Goal: Information Seeking & Learning: Learn about a topic

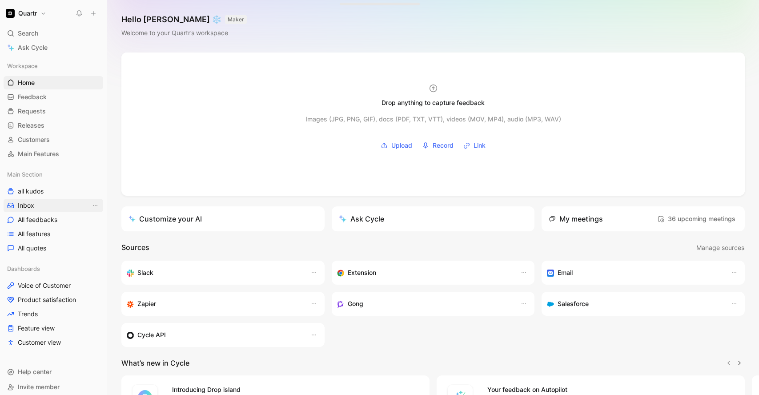
click at [26, 200] on link "Inbox" at bounding box center [54, 205] width 100 height 13
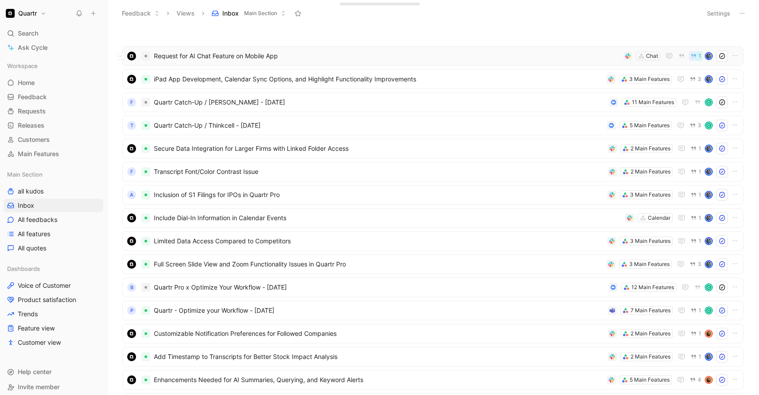
click at [315, 63] on div "Request for AI Chat Feature on Mobile App Chat 1" at bounding box center [432, 56] width 621 height 20
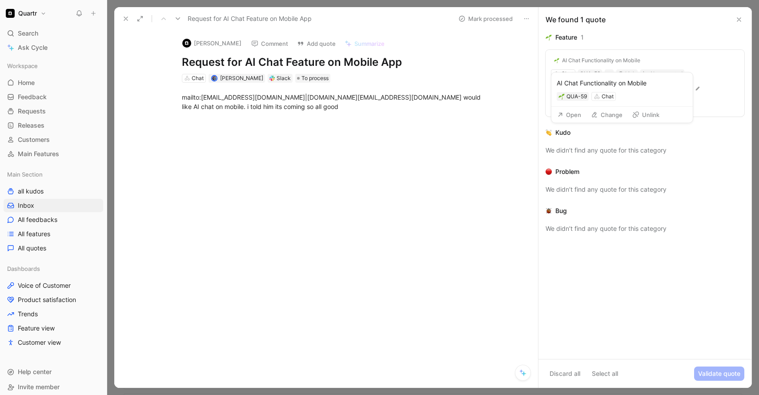
click at [621, 62] on div "AI Chat Functionality on Mobile" at bounding box center [601, 60] width 78 height 7
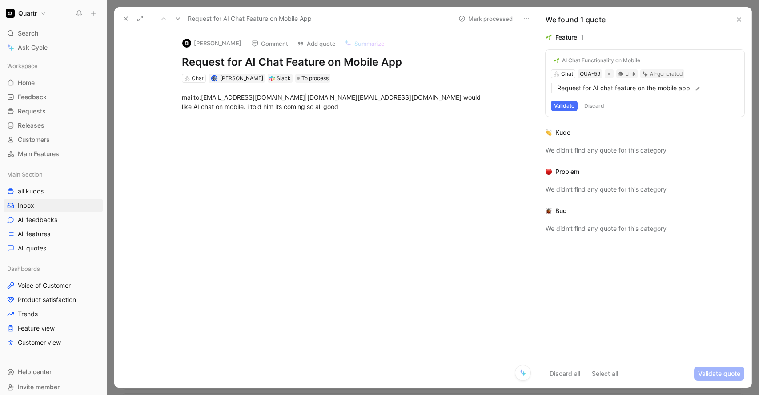
click at [628, 74] on div "AI Chat Functionality on Mobile Chat QUA-59 Link AI-generated Request for AI ch…" at bounding box center [645, 83] width 199 height 67
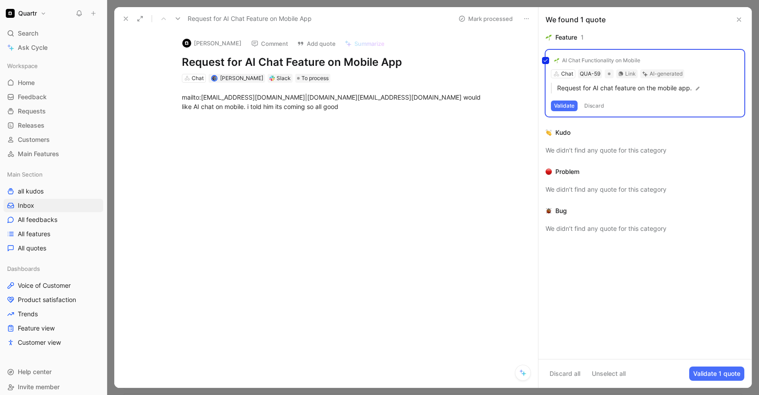
click at [630, 75] on div "AI Chat Functionality on Mobile Chat QUA-59 Link AI-generated Request for AI ch…" at bounding box center [645, 83] width 199 height 67
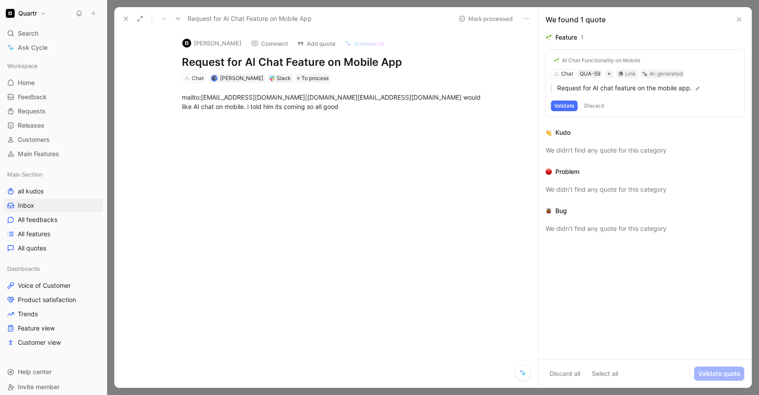
click at [630, 75] on div "AI Chat Functionality on Mobile Chat QUA-59 Link AI-generated Request for AI ch…" at bounding box center [645, 83] width 199 height 67
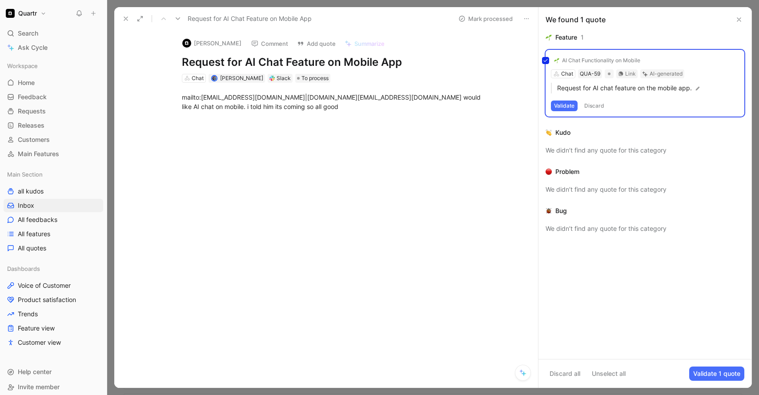
click at [626, 73] on div "AI Chat Functionality on Mobile Chat QUA-59 Link AI-generated Request for AI ch…" at bounding box center [645, 83] width 199 height 67
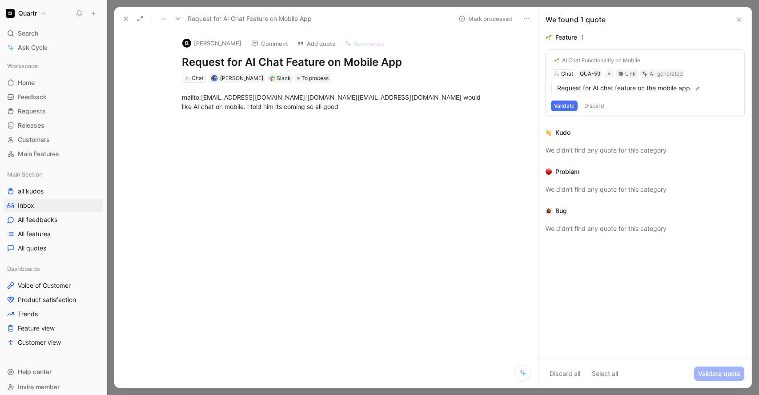
click at [626, 73] on div "AI Chat Functionality on Mobile Chat QUA-59 Link AI-generated Request for AI ch…" at bounding box center [645, 83] width 199 height 67
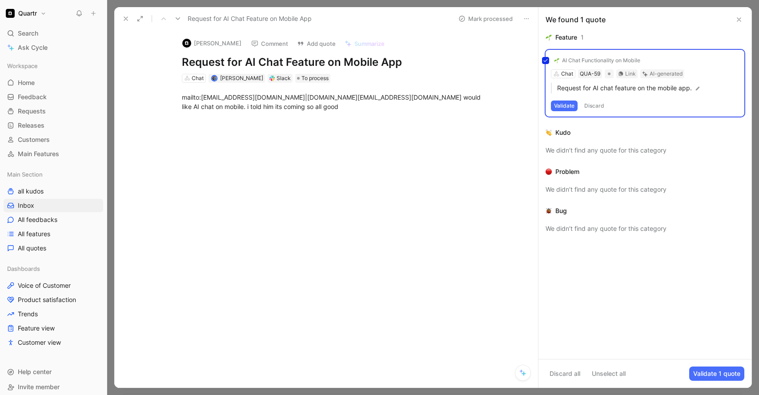
click at [124, 21] on icon at bounding box center [125, 18] width 7 height 7
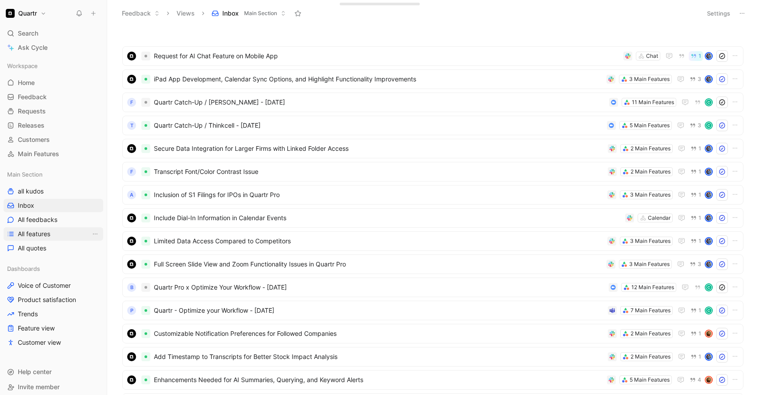
click at [64, 229] on link "All features" at bounding box center [54, 233] width 100 height 13
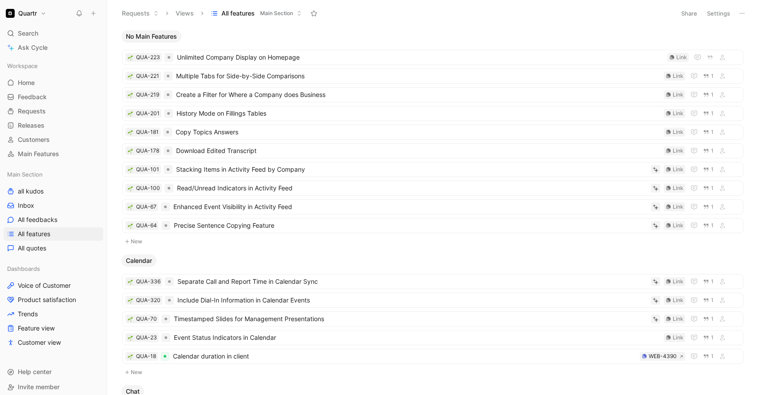
scroll to position [275, 0]
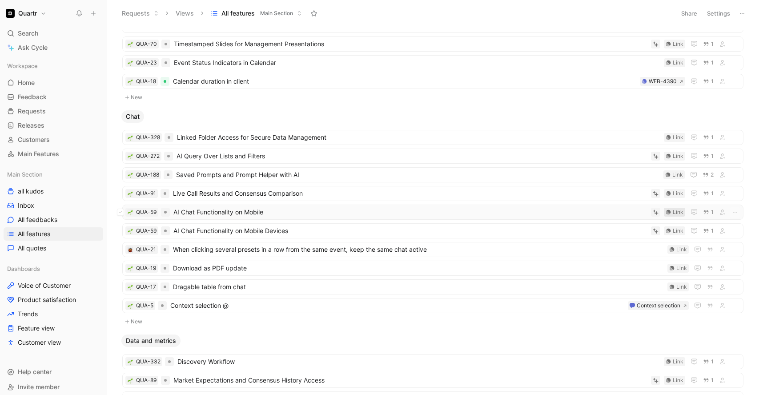
click at [673, 213] on div "Link" at bounding box center [678, 212] width 11 height 9
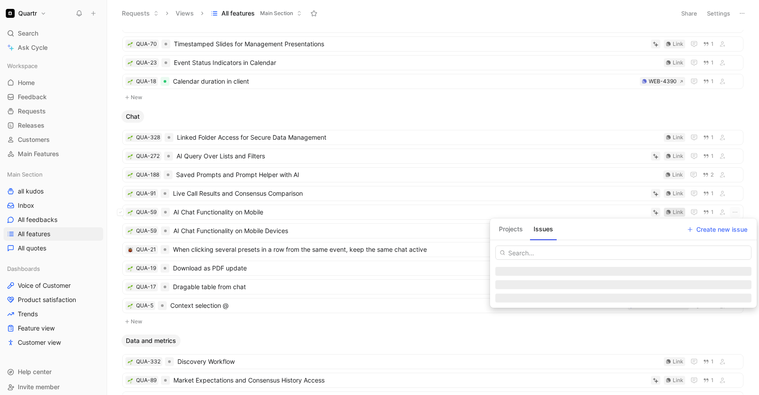
click at [508, 228] on button "Projects" at bounding box center [511, 229] width 31 height 14
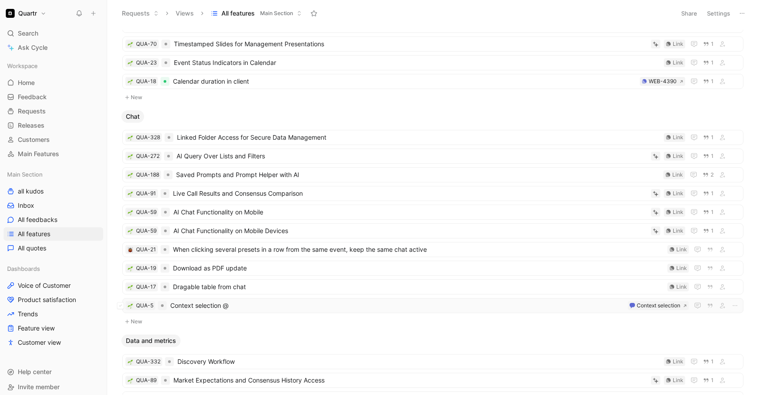
click at [252, 307] on span "Context selection @" at bounding box center [397, 305] width 454 height 11
